Goal: Navigation & Orientation: Find specific page/section

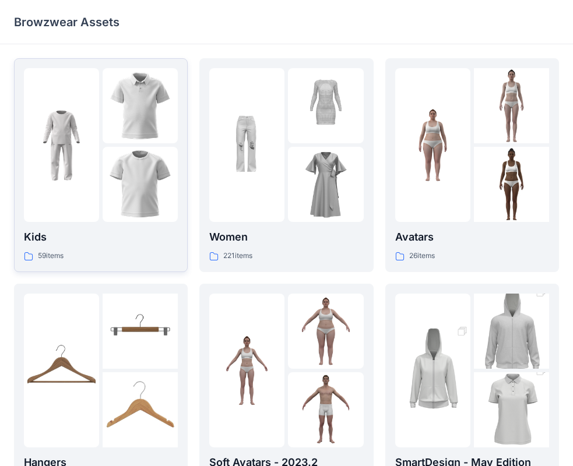
click at [114, 172] on img at bounding box center [140, 184] width 75 height 75
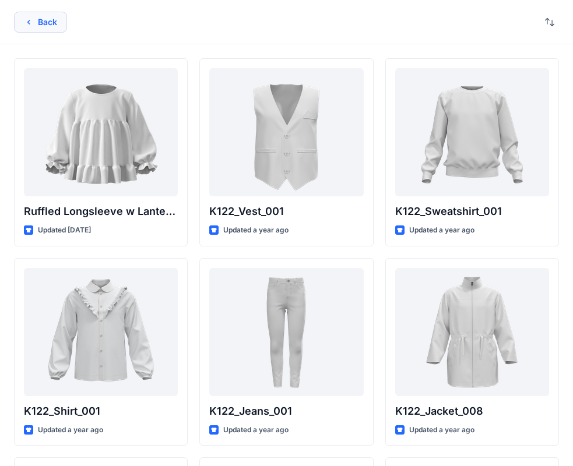
click at [33, 15] on button "Back" at bounding box center [40, 22] width 53 height 21
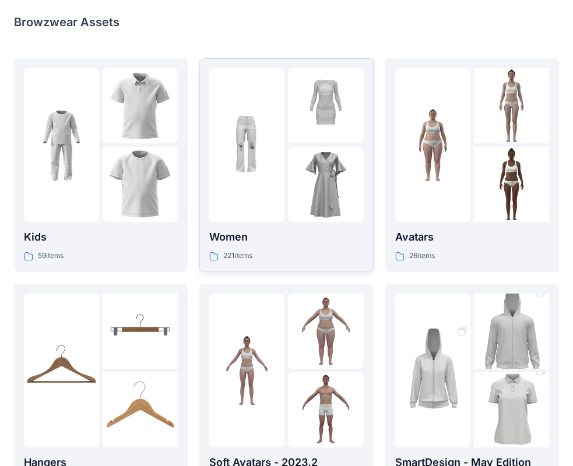
click at [326, 136] on img at bounding box center [325, 105] width 75 height 75
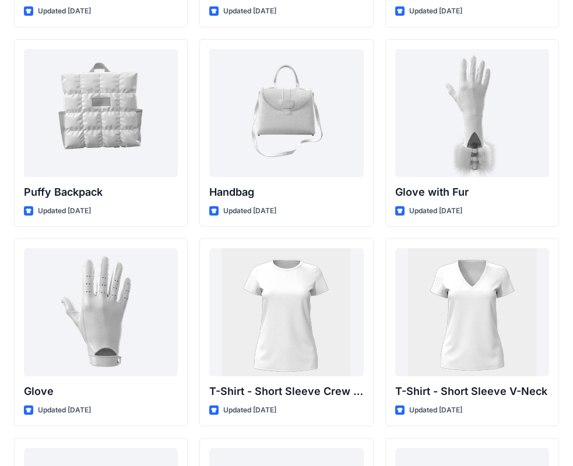
scroll to position [9177, 0]
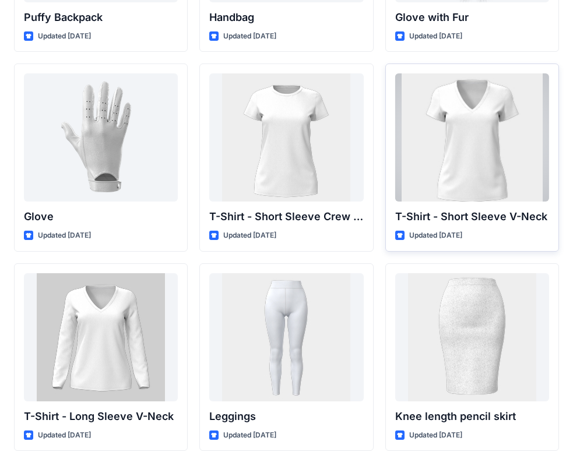
click at [477, 116] on div at bounding box center [472, 137] width 154 height 128
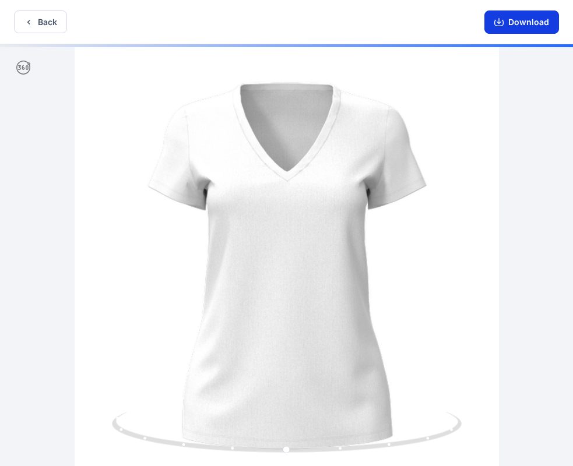
click at [496, 22] on icon "button" at bounding box center [498, 23] width 9 height 6
